Goal: Information Seeking & Learning: Compare options

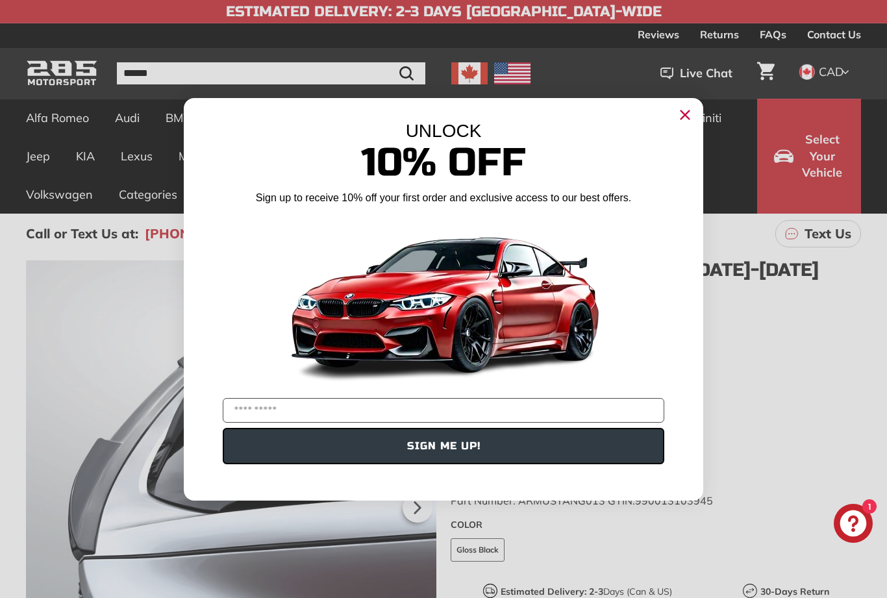
click at [687, 114] on circle "Close dialog" at bounding box center [684, 113] width 19 height 19
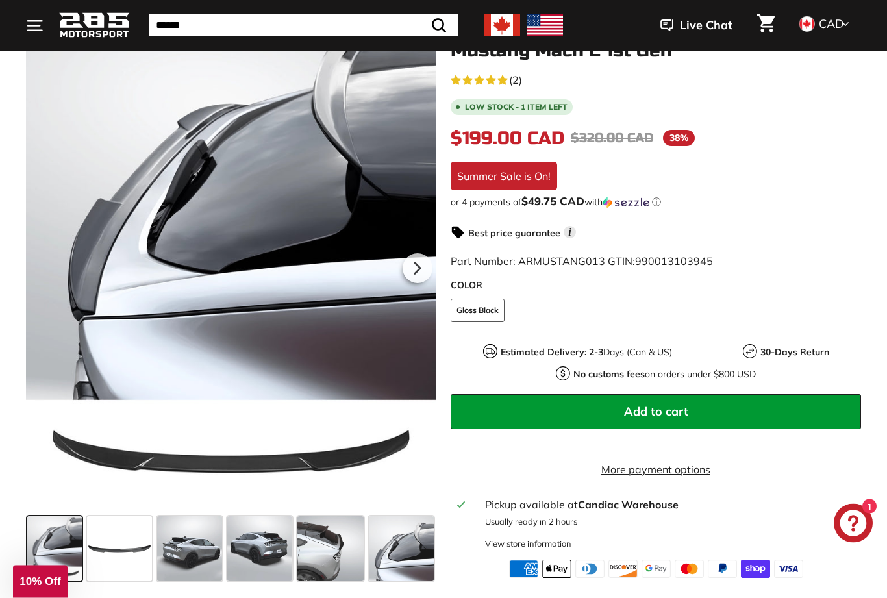
scroll to position [239, 0]
click at [43, 546] on span at bounding box center [54, 548] width 55 height 65
click at [123, 557] on span at bounding box center [119, 548] width 65 height 65
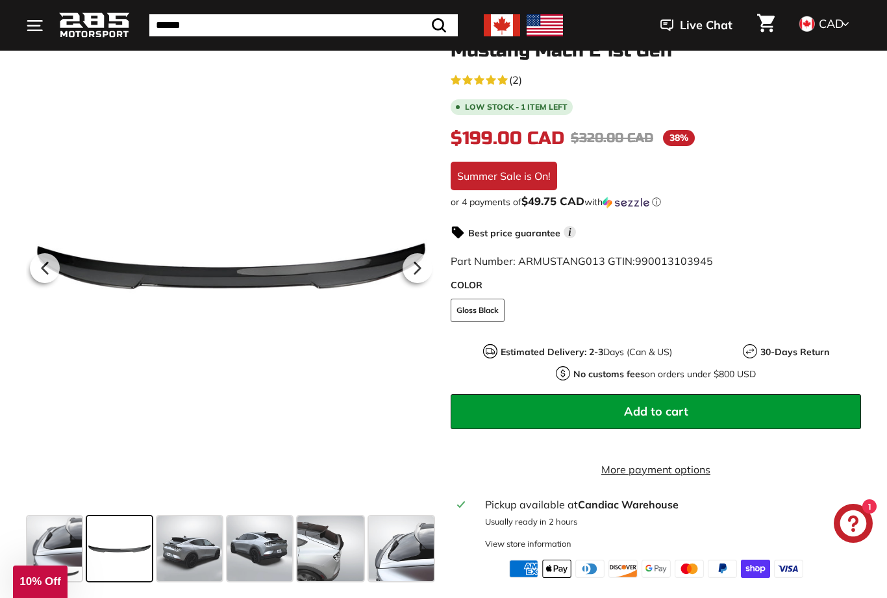
click at [199, 558] on span at bounding box center [189, 548] width 65 height 65
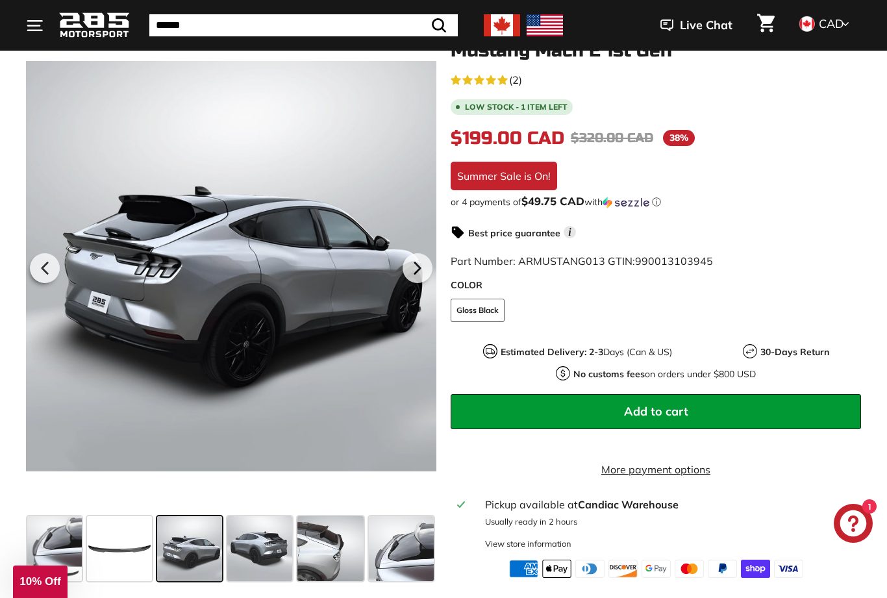
click at [263, 546] on span at bounding box center [259, 548] width 65 height 65
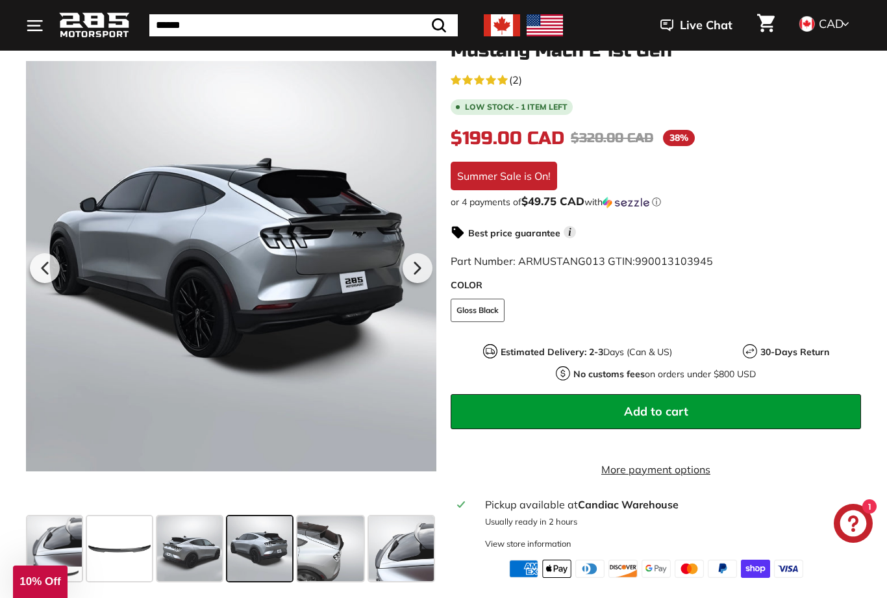
click at [188, 550] on span at bounding box center [189, 548] width 65 height 65
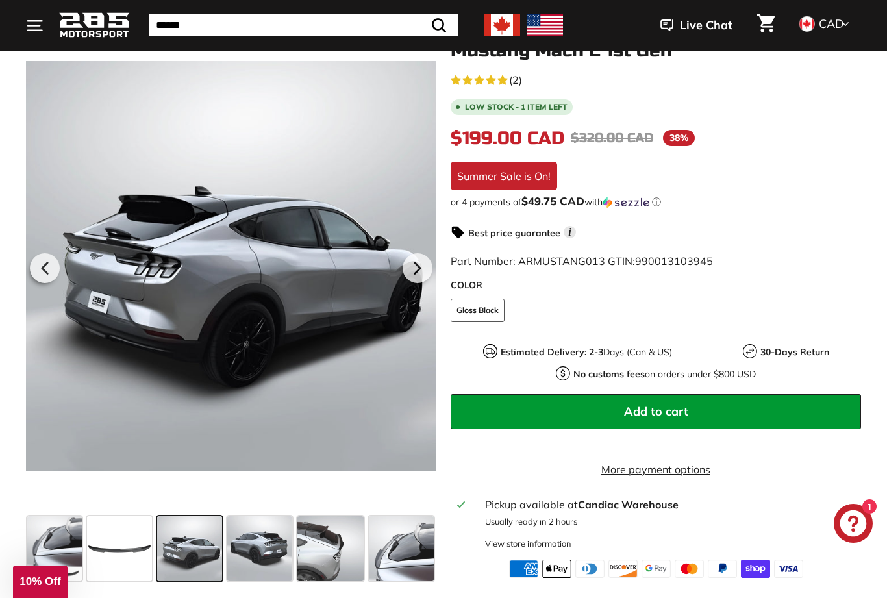
click at [258, 546] on span at bounding box center [259, 548] width 65 height 65
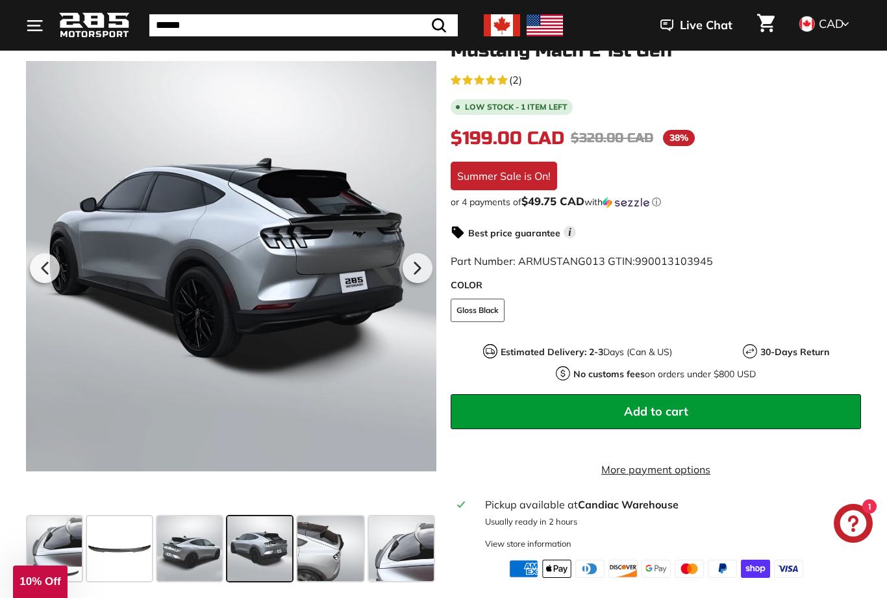
click at [324, 547] on span at bounding box center [330, 548] width 66 height 65
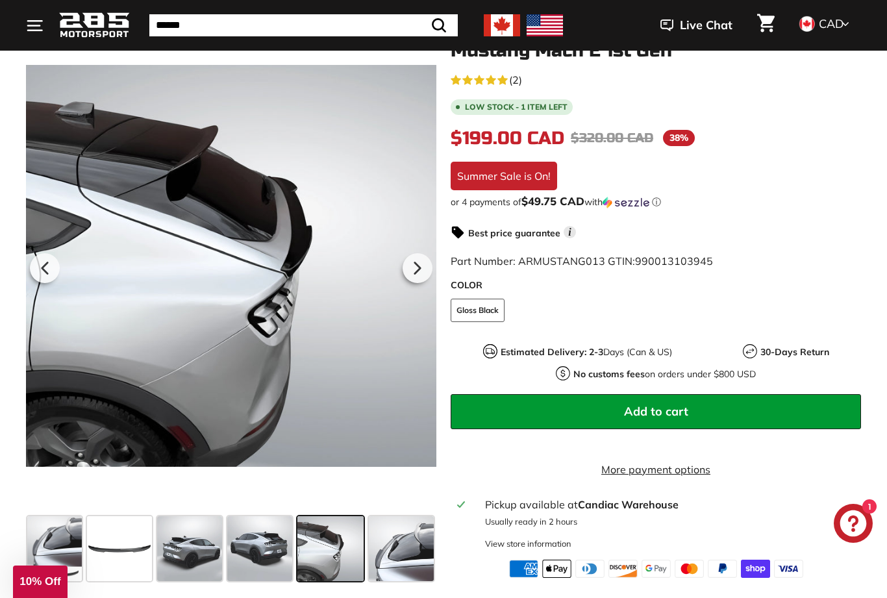
click at [401, 552] on span at bounding box center [401, 548] width 65 height 65
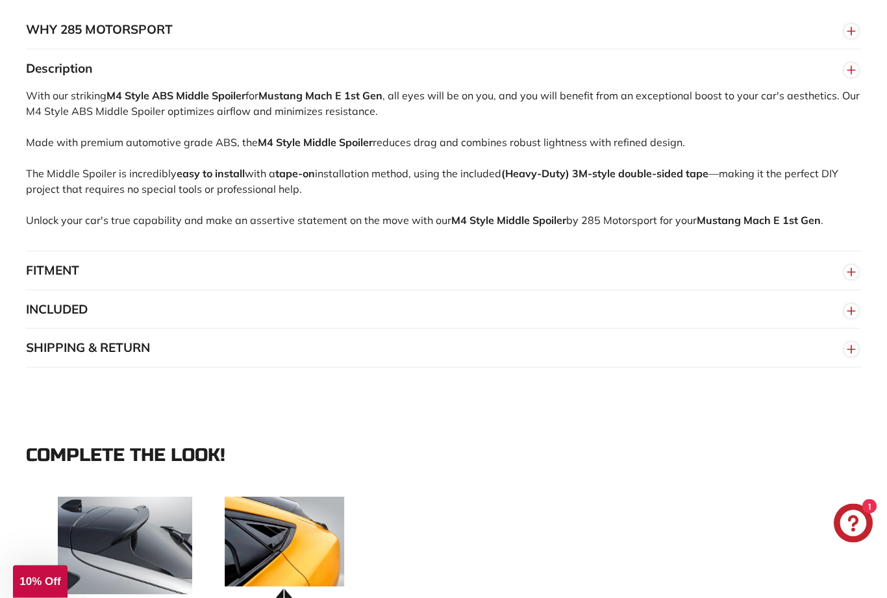
scroll to position [880, 0]
click at [162, 339] on button "SHIPPING & RETURN" at bounding box center [443, 347] width 835 height 39
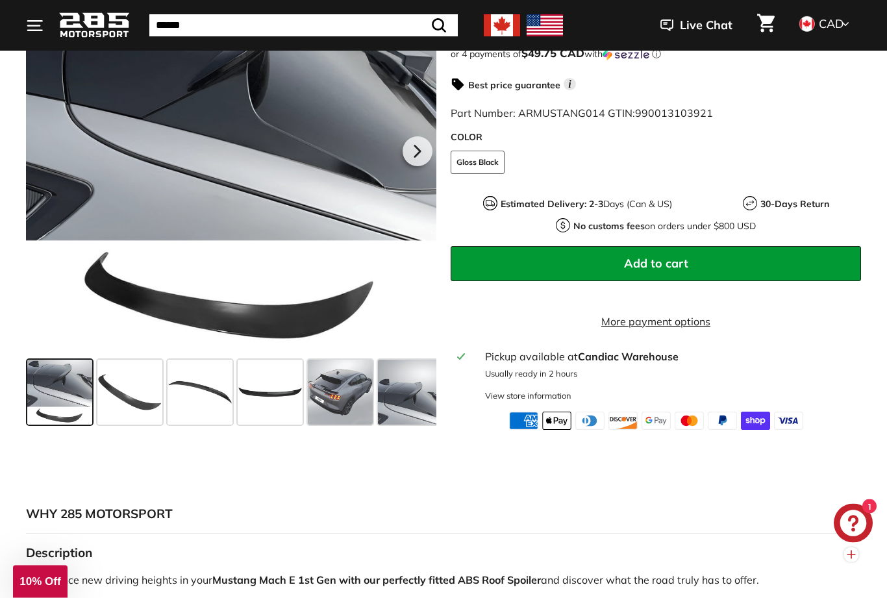
scroll to position [361, 0]
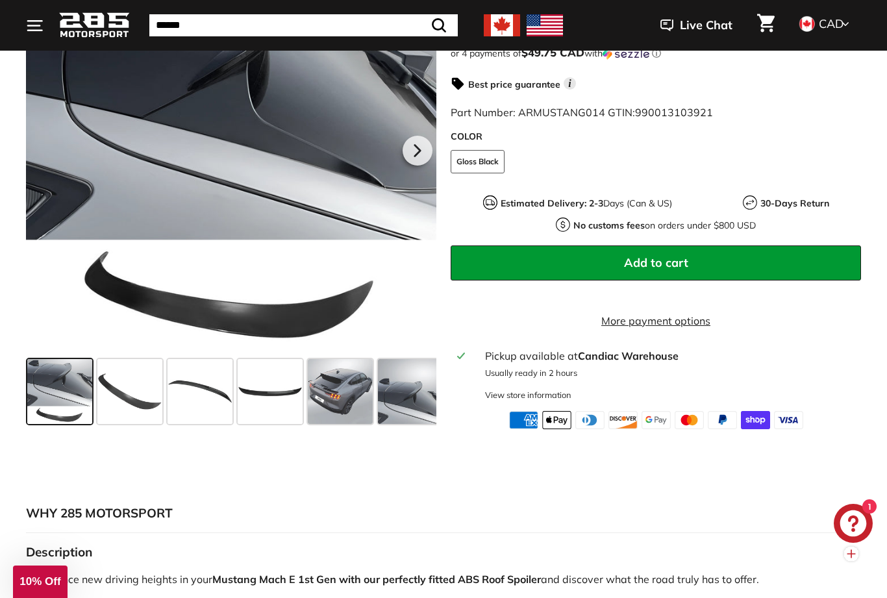
click at [355, 398] on span at bounding box center [340, 391] width 65 height 65
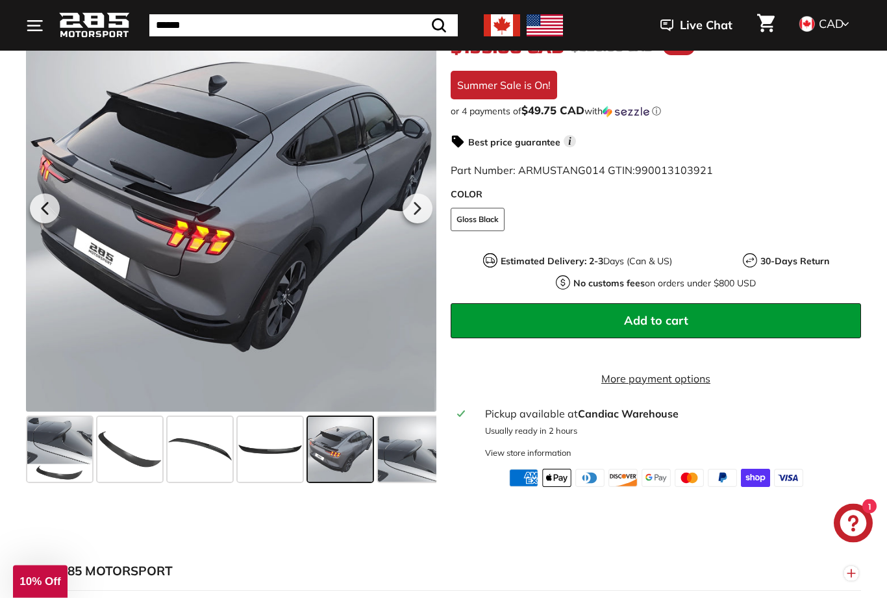
scroll to position [304, 0]
click at [417, 458] on span at bounding box center [410, 449] width 65 height 65
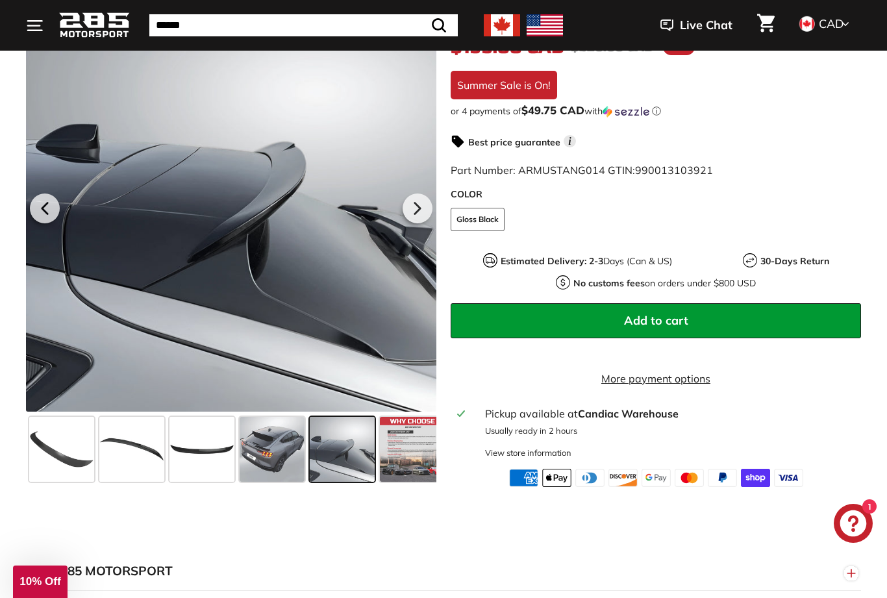
scroll to position [0, 79]
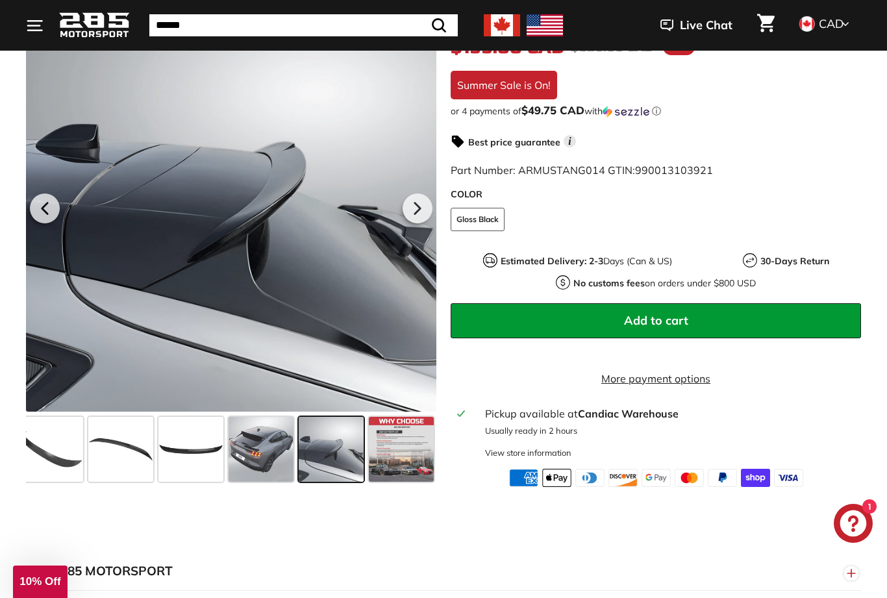
click at [190, 459] on span at bounding box center [190, 449] width 65 height 65
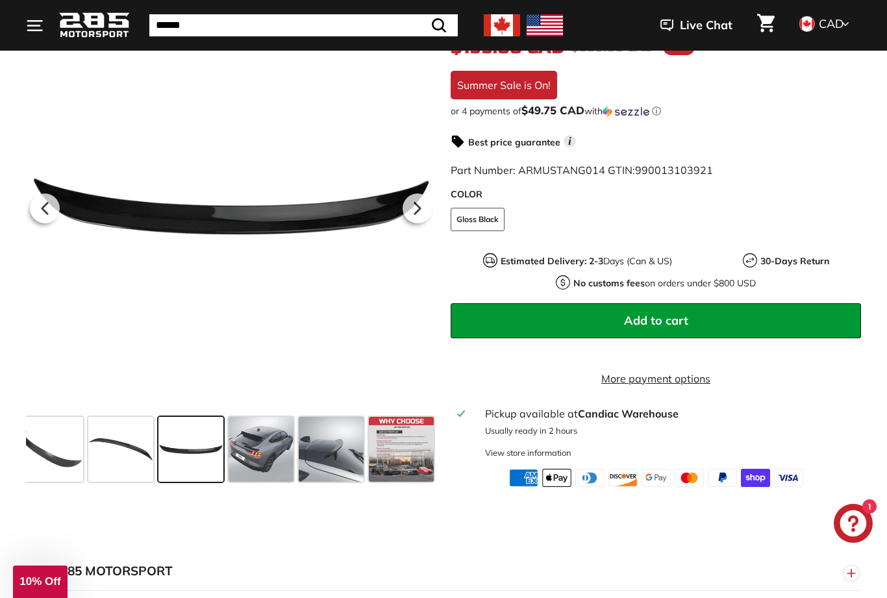
click at [138, 459] on span at bounding box center [120, 449] width 65 height 65
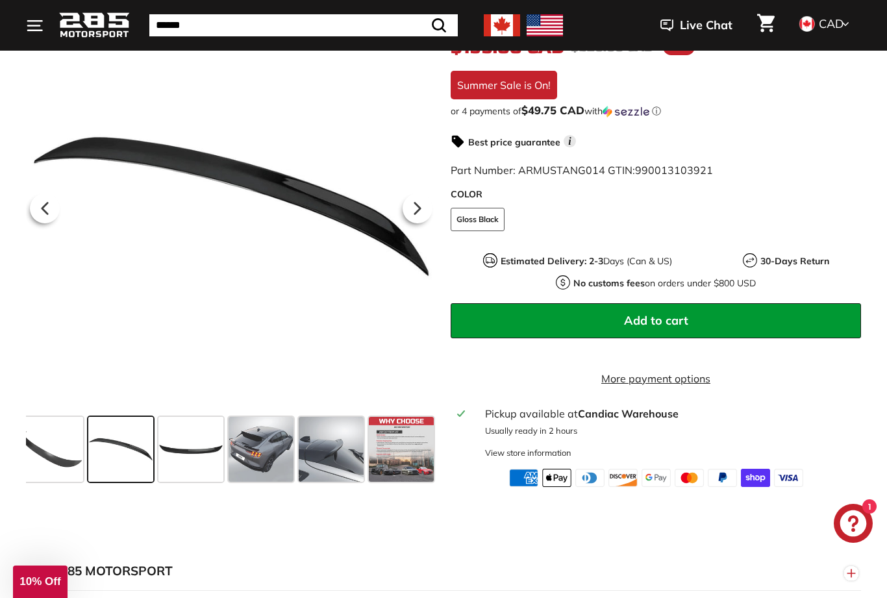
click at [61, 464] on span at bounding box center [50, 449] width 65 height 65
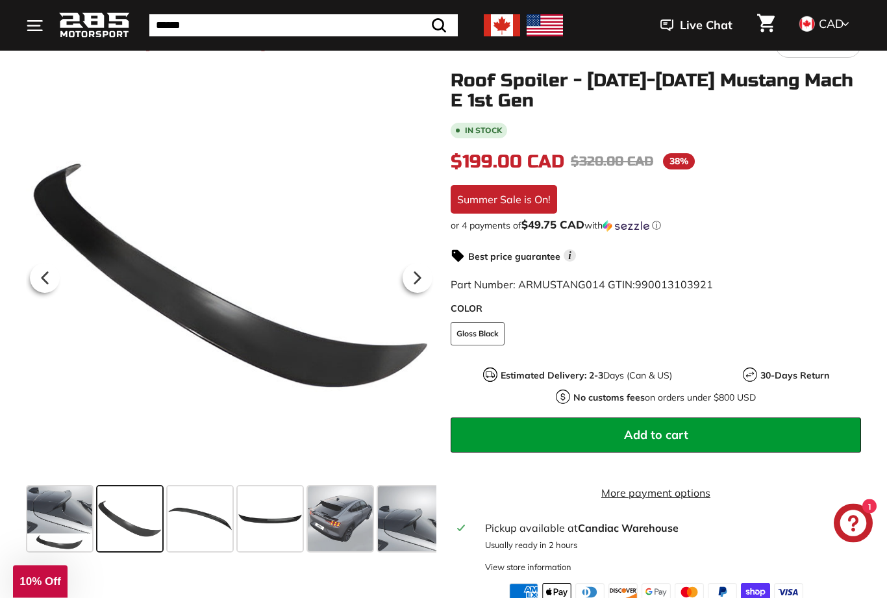
scroll to position [190, 0]
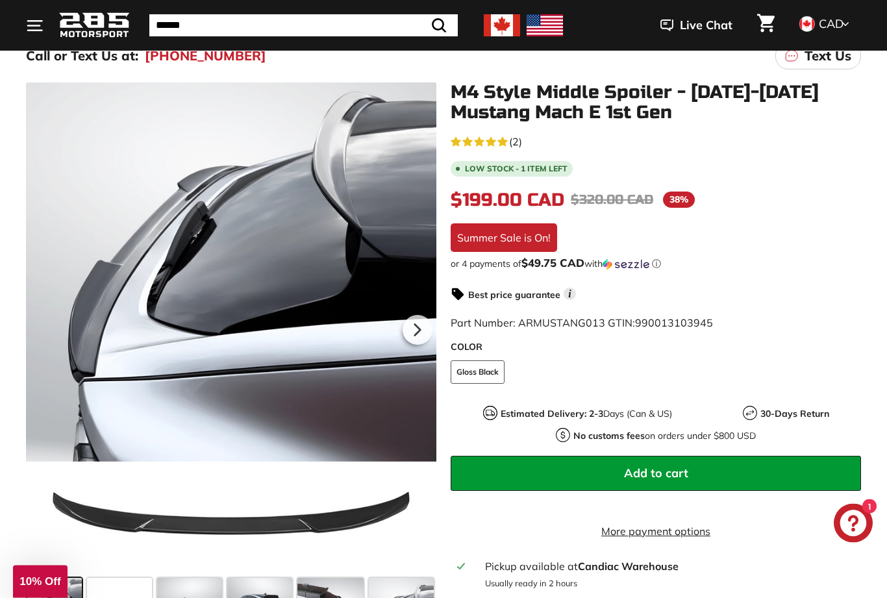
scroll to position [190, 0]
